Goal: Find specific page/section: Find specific page/section

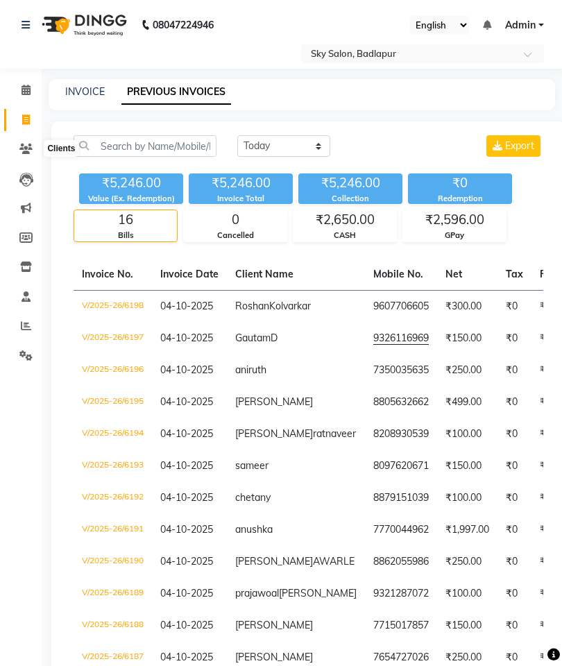
click at [30, 151] on icon at bounding box center [25, 149] width 13 height 10
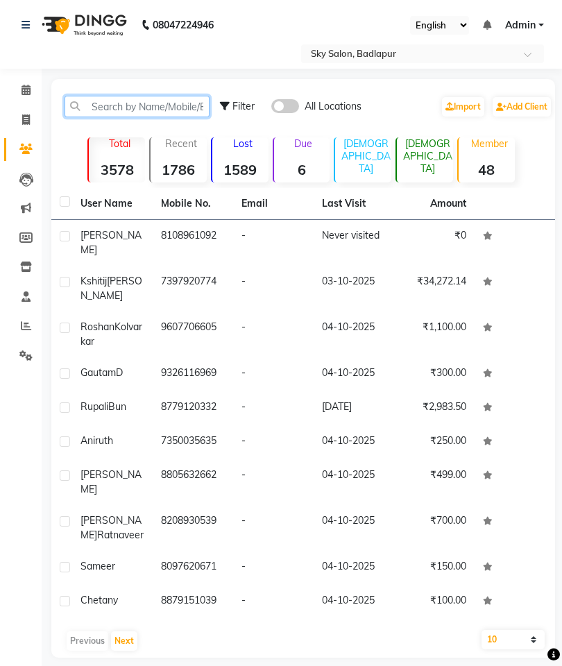
click at [118, 107] on input "text" at bounding box center [137, 107] width 145 height 22
click at [105, 101] on input "text" at bounding box center [137, 107] width 145 height 22
paste input "92264 9720"
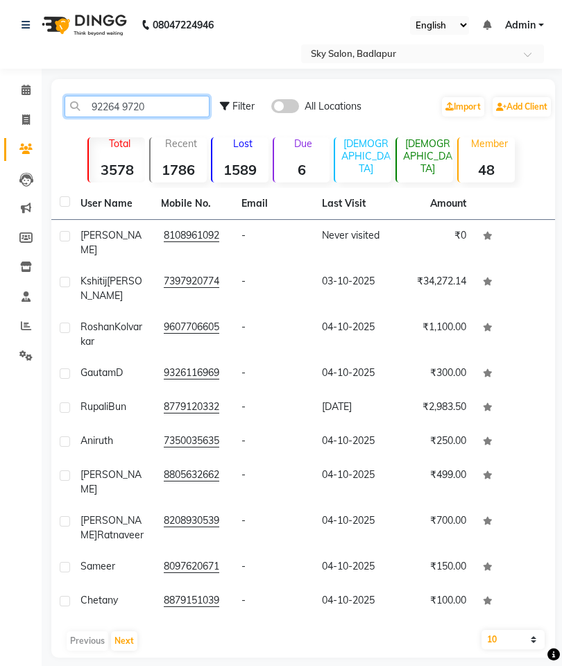
type input "92264 9720"
